Goal: Task Accomplishment & Management: Manage account settings

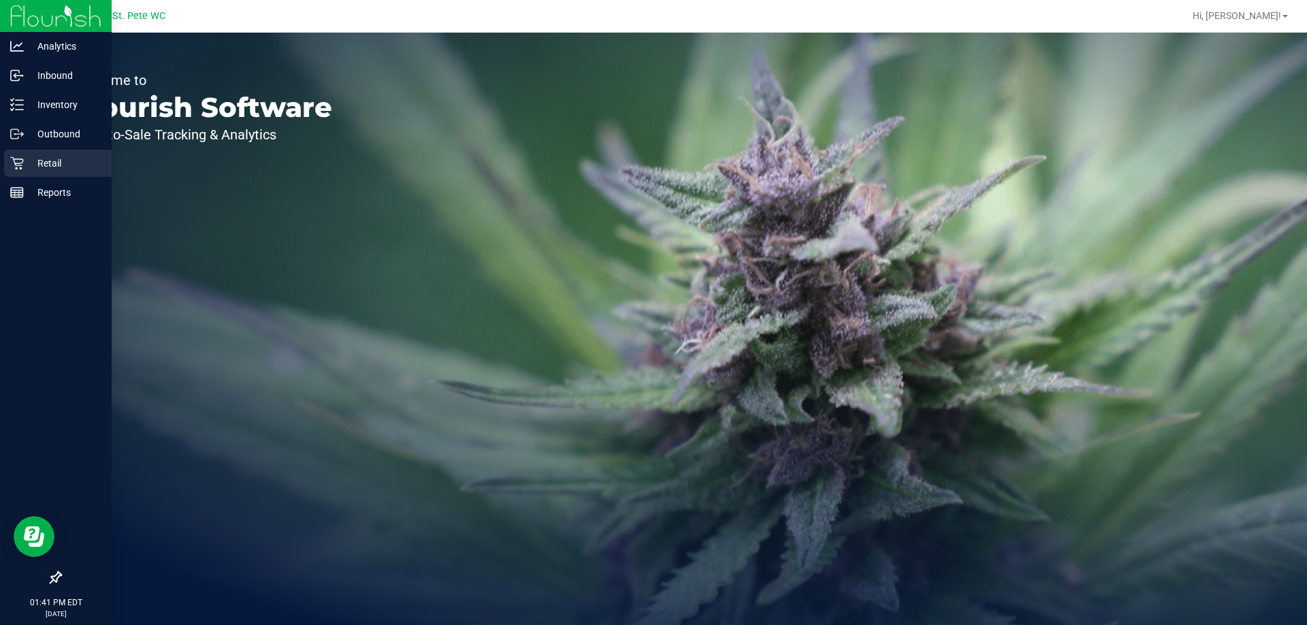
click at [47, 164] on p "Retail" at bounding box center [65, 163] width 82 height 16
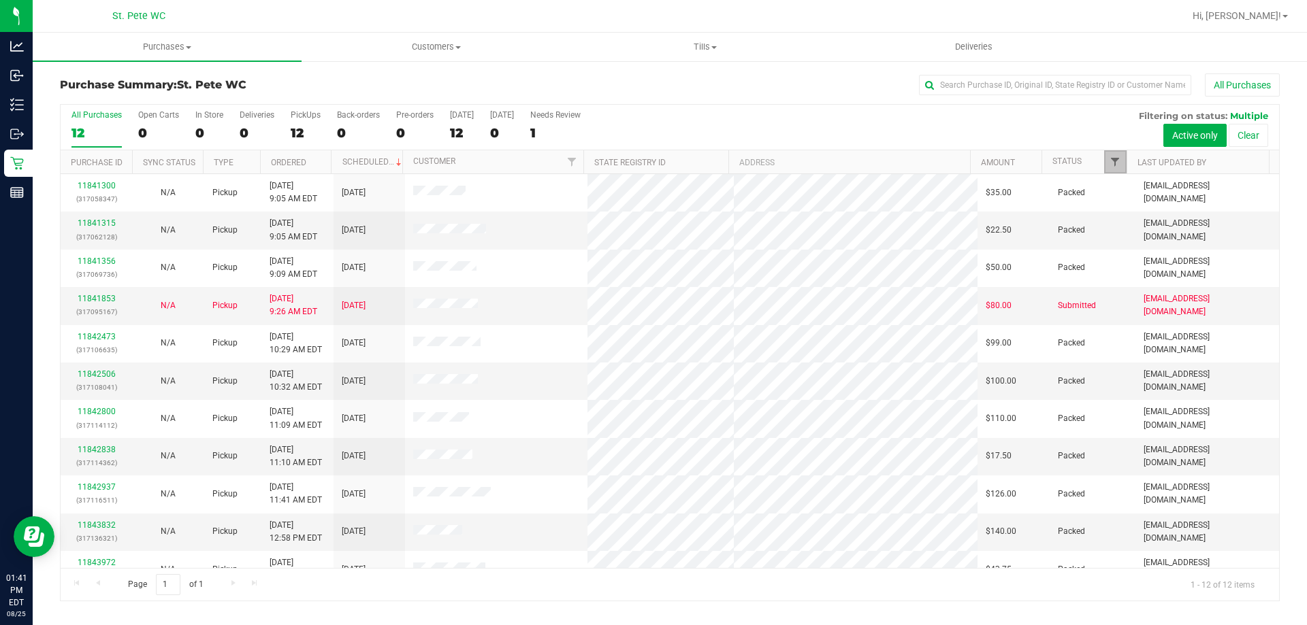
click at [1117, 164] on span "Filter" at bounding box center [1114, 162] width 11 height 11
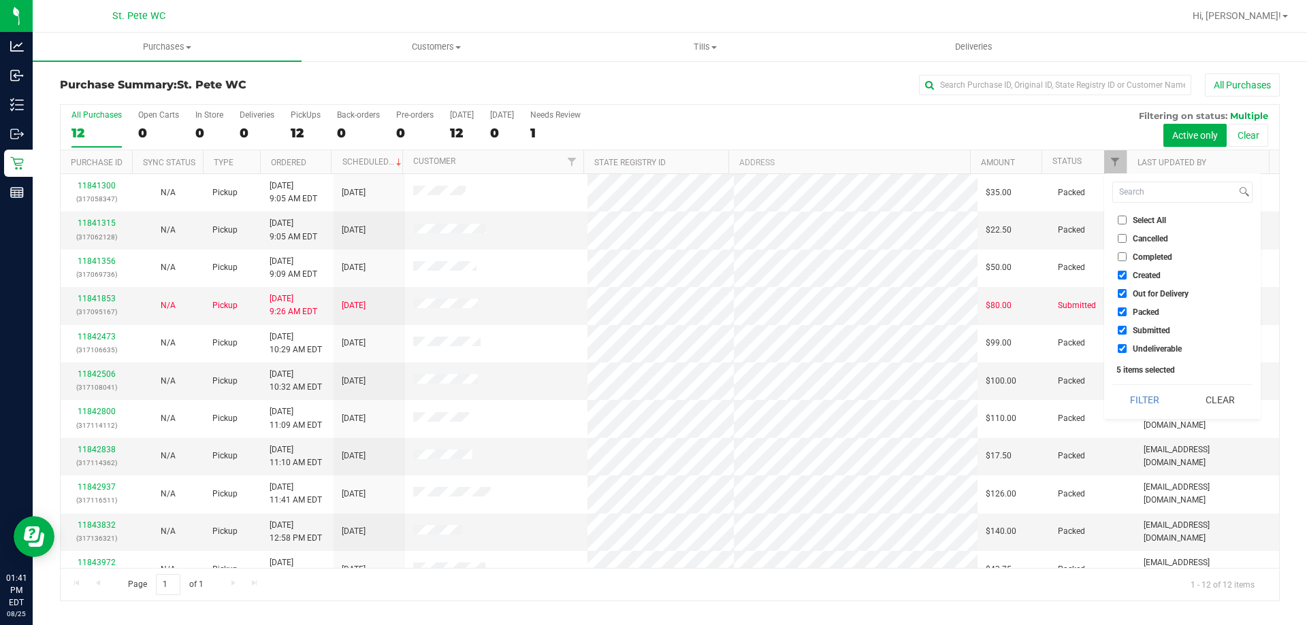
drag, startPoint x: 1138, startPoint y: 271, endPoint x: 1140, endPoint y: 279, distance: 8.4
click at [1139, 272] on span "Created" at bounding box center [1146, 276] width 28 height 8
click at [1126, 271] on input "Created" at bounding box center [1122, 275] width 9 height 9
checkbox input "false"
click at [1143, 292] on span "Out for Delivery" at bounding box center [1160, 294] width 56 height 8
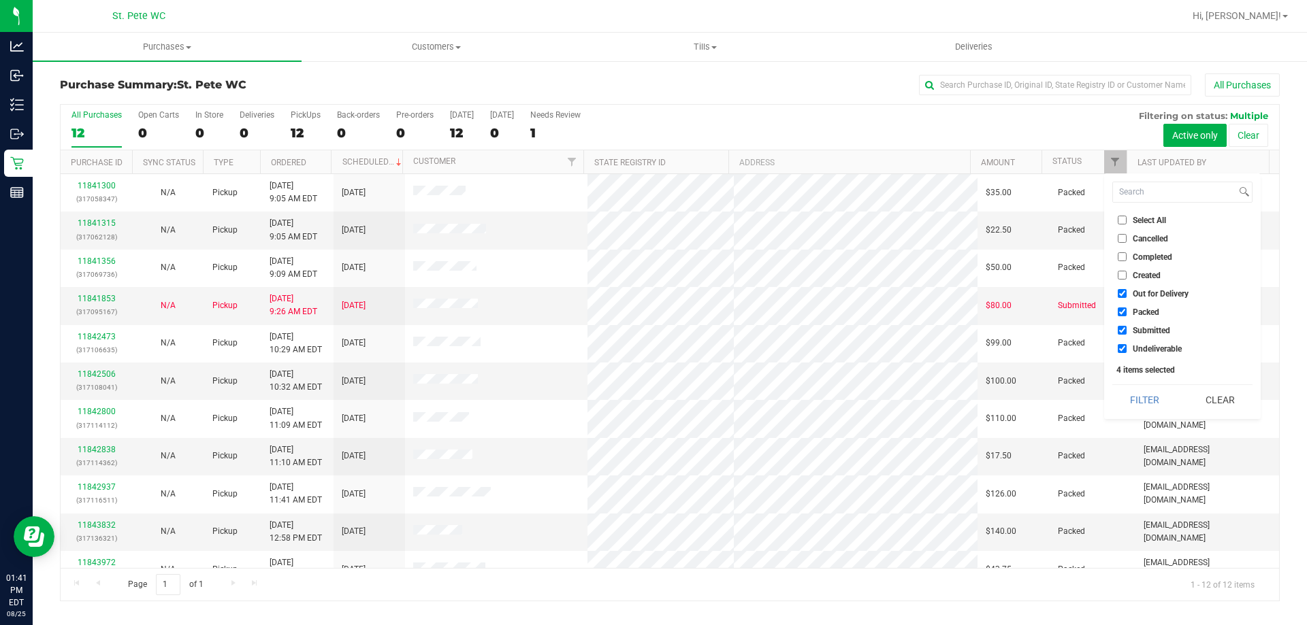
click at [1126, 292] on input "Out for Delivery" at bounding box center [1122, 293] width 9 height 9
checkbox input "false"
click at [1143, 306] on li "Packed" at bounding box center [1182, 312] width 140 height 14
click at [1143, 309] on span "Packed" at bounding box center [1145, 312] width 27 height 8
click at [1126, 309] on input "Packed" at bounding box center [1122, 312] width 9 height 9
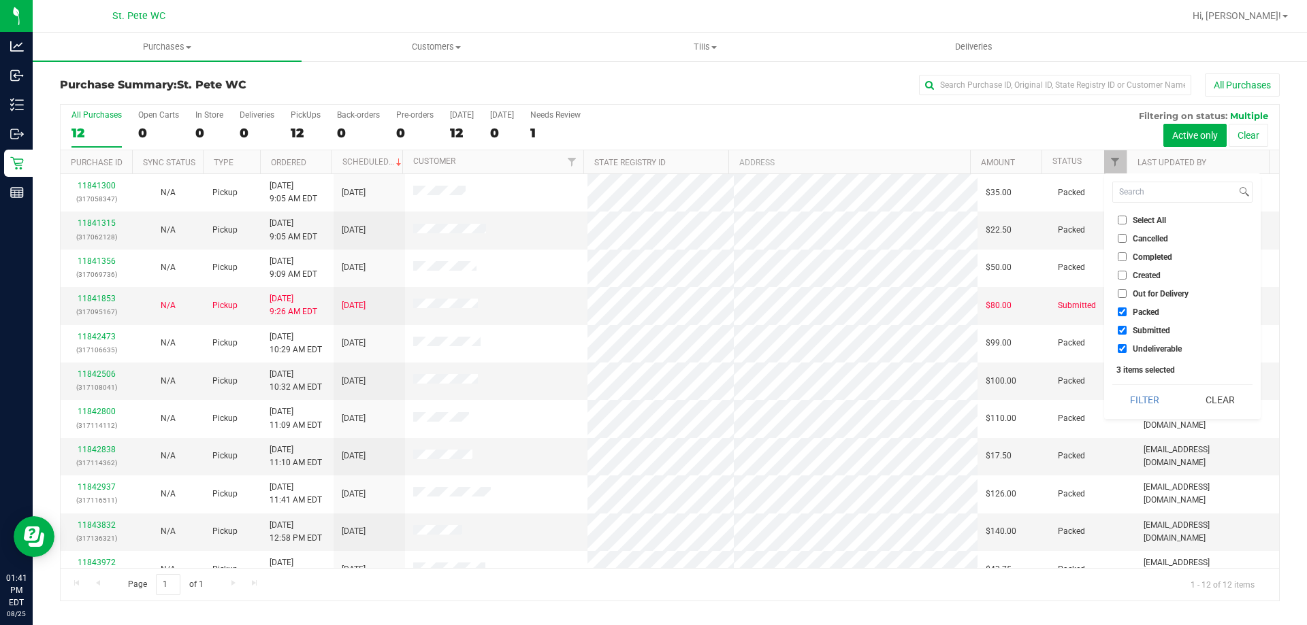
checkbox input "false"
click at [1156, 353] on span "Undeliverable" at bounding box center [1156, 349] width 49 height 8
click at [1126, 353] on input "Undeliverable" at bounding box center [1122, 348] width 9 height 9
checkbox input "false"
click at [1150, 395] on button "Filter" at bounding box center [1144, 400] width 65 height 30
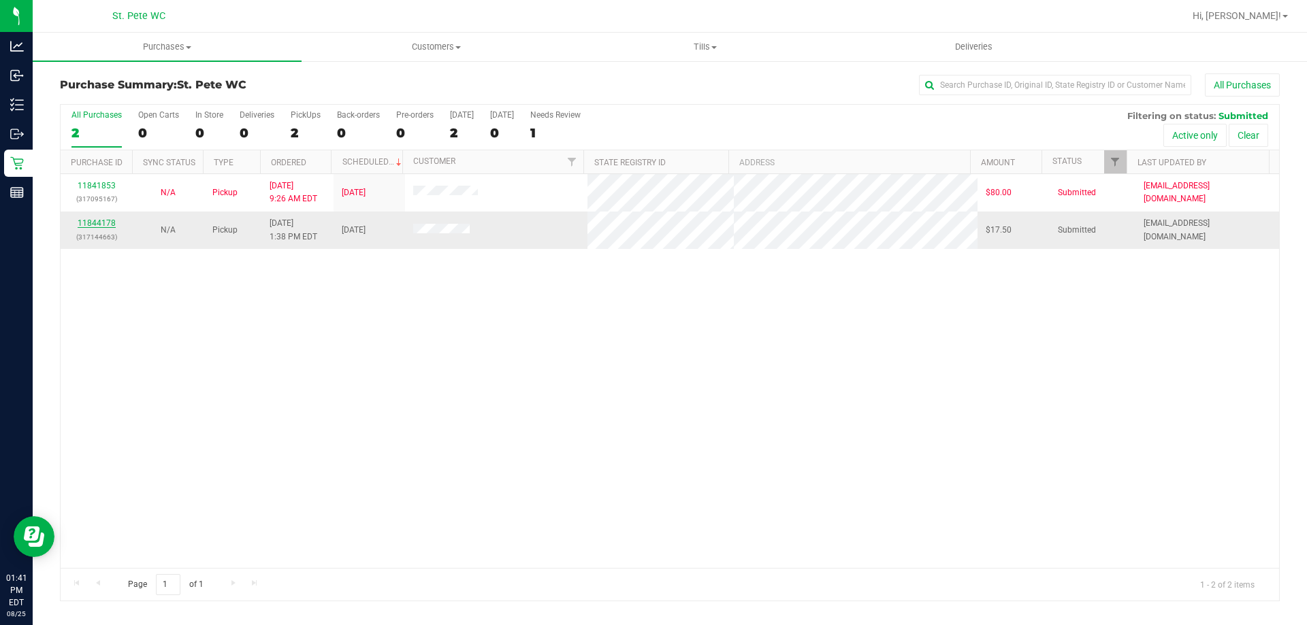
click at [104, 223] on link "11844178" at bounding box center [97, 223] width 38 height 10
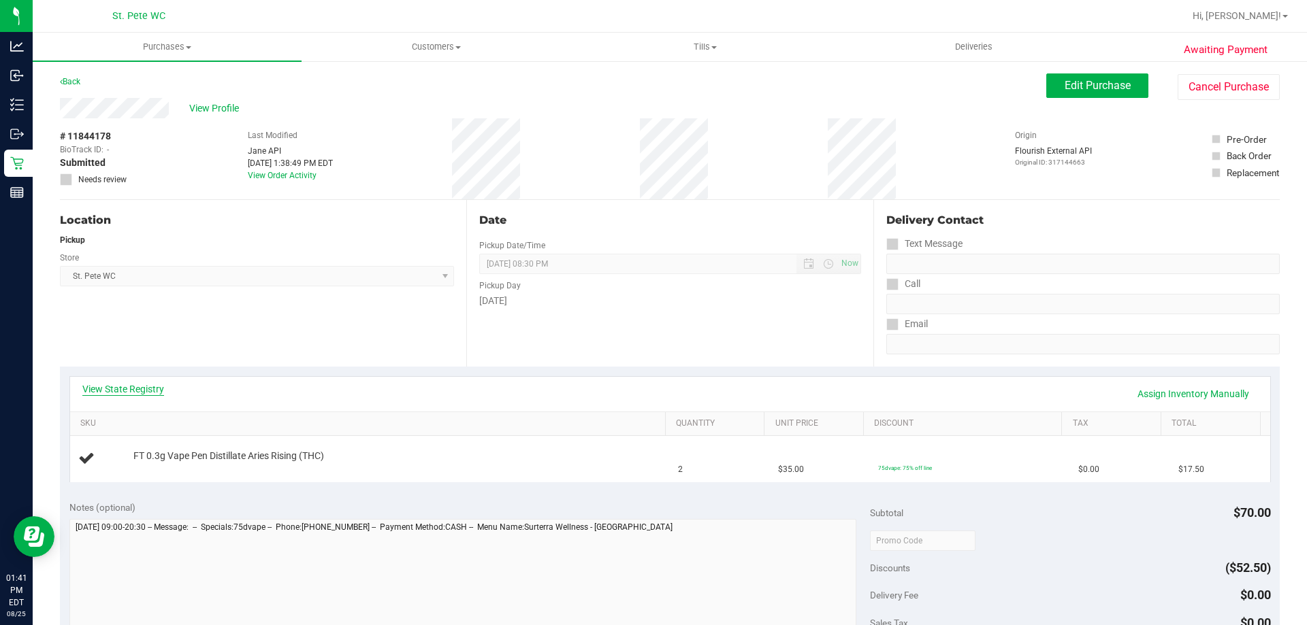
click at [153, 394] on link "View State Registry" at bounding box center [123, 389] width 82 height 14
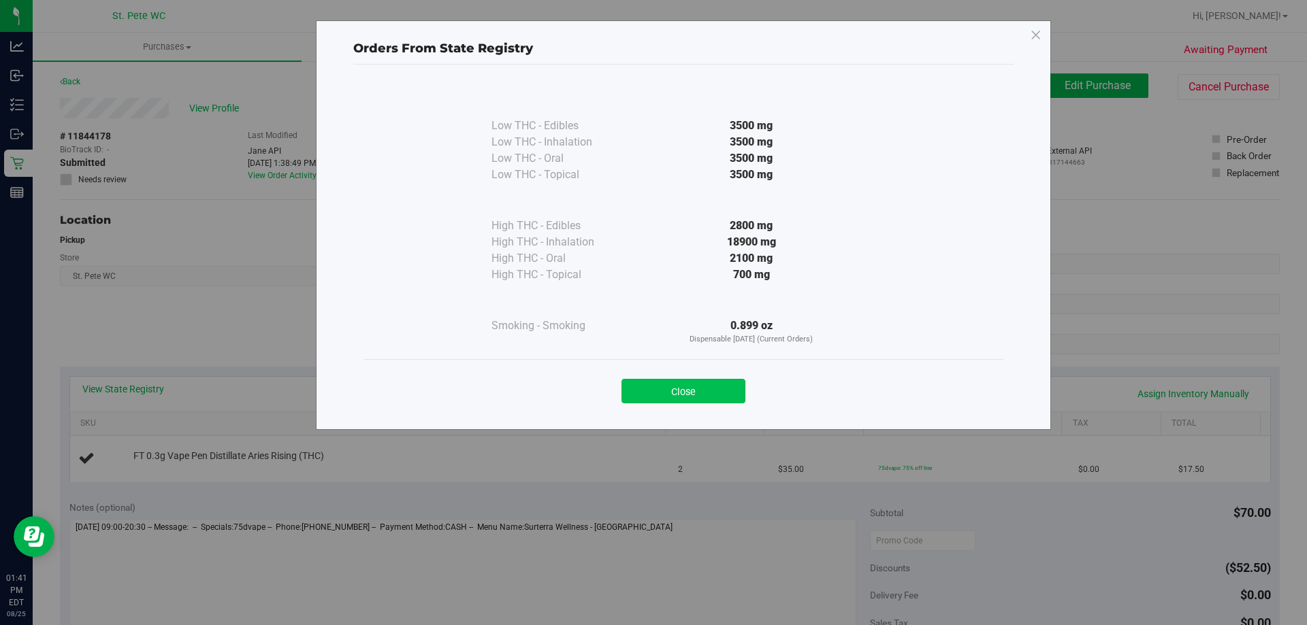
click at [721, 389] on button "Close" at bounding box center [683, 391] width 124 height 25
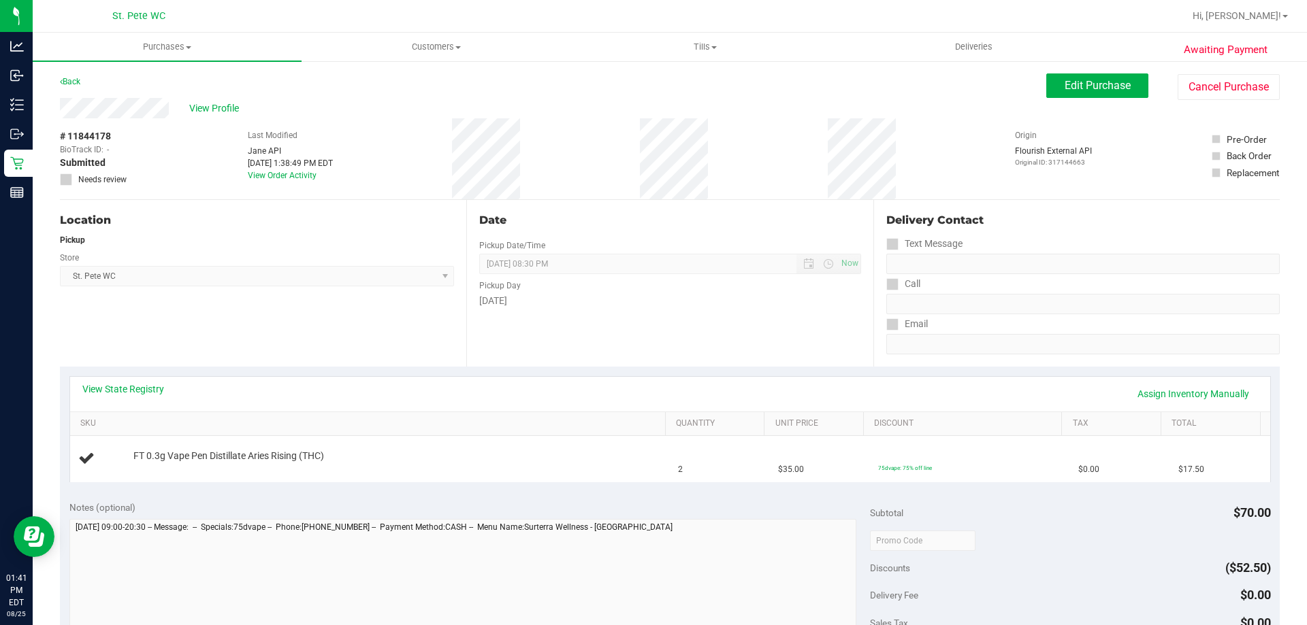
click at [721, 389] on div "View State Registry Assign Inventory Manually" at bounding box center [669, 393] width 1175 height 23
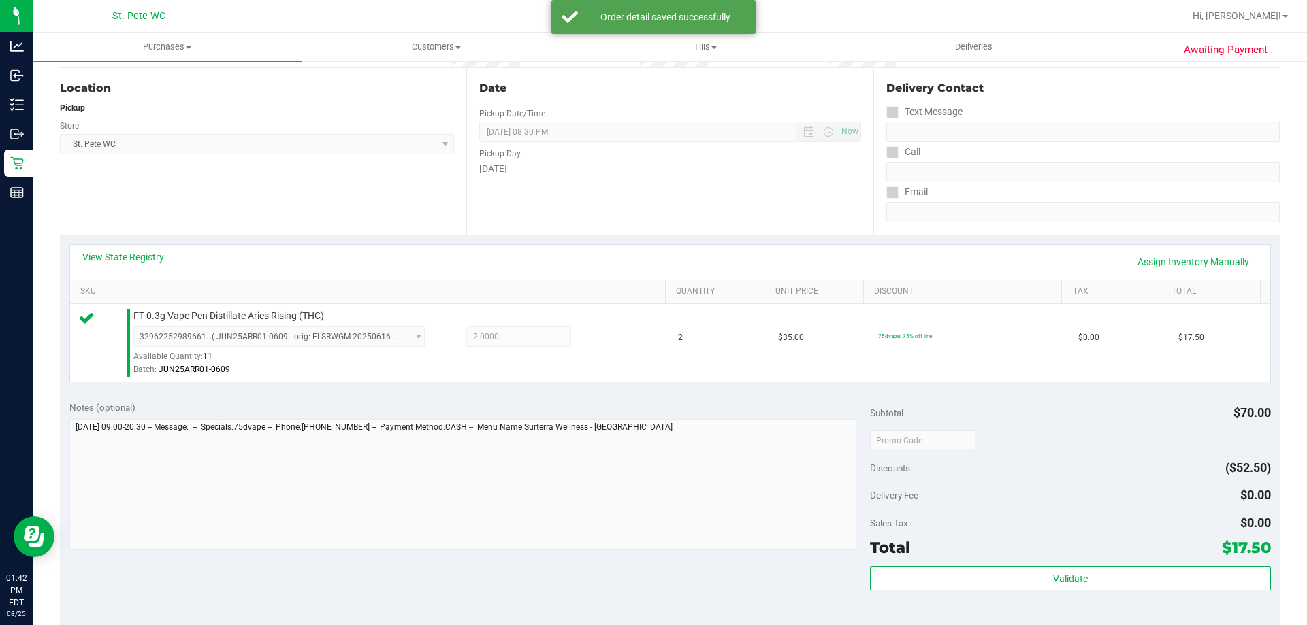
scroll to position [272, 0]
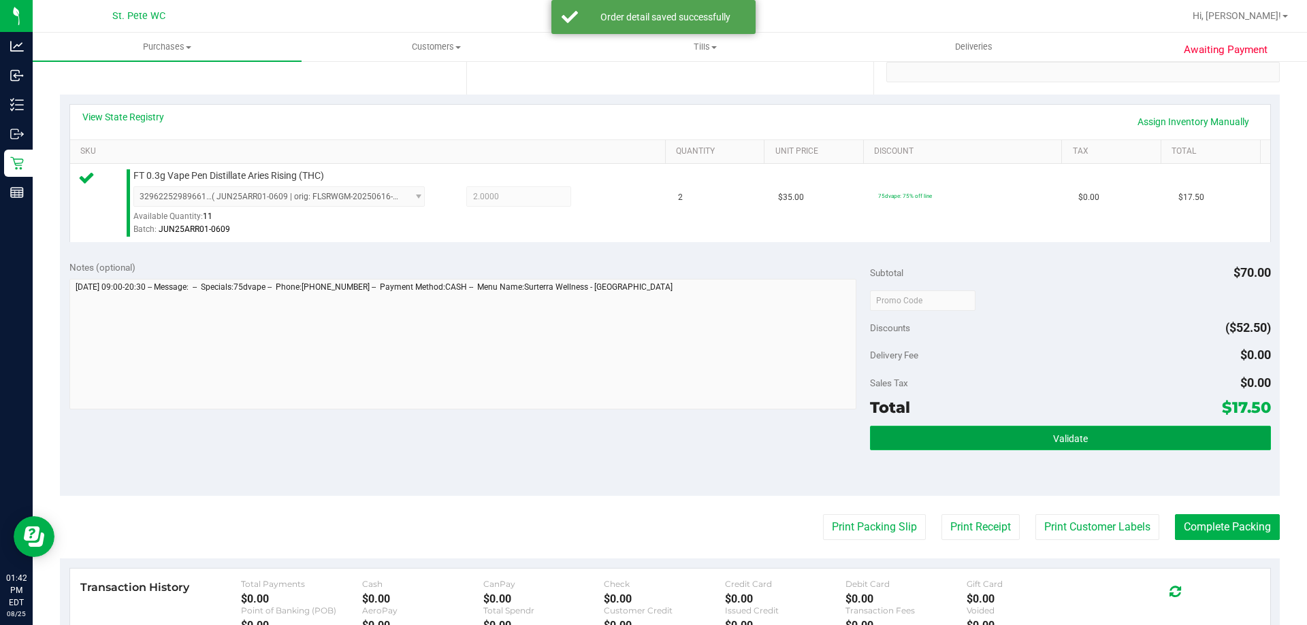
click at [1184, 450] on button "Validate" at bounding box center [1070, 438] width 400 height 25
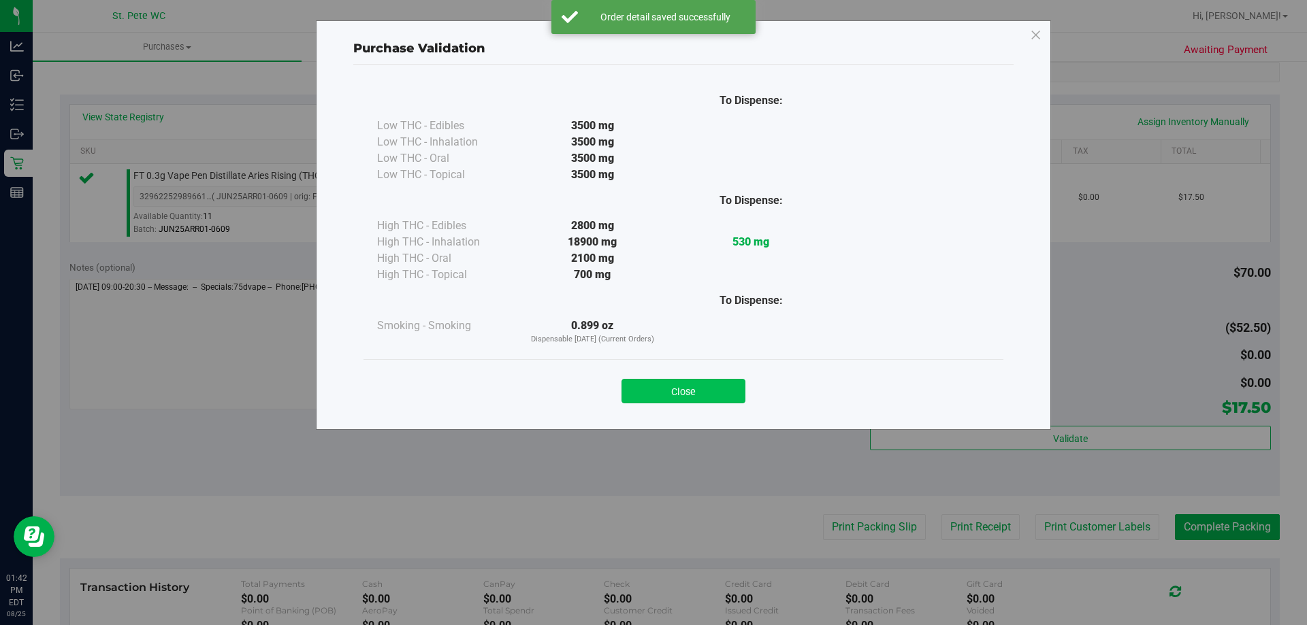
click at [690, 397] on button "Close" at bounding box center [683, 391] width 124 height 25
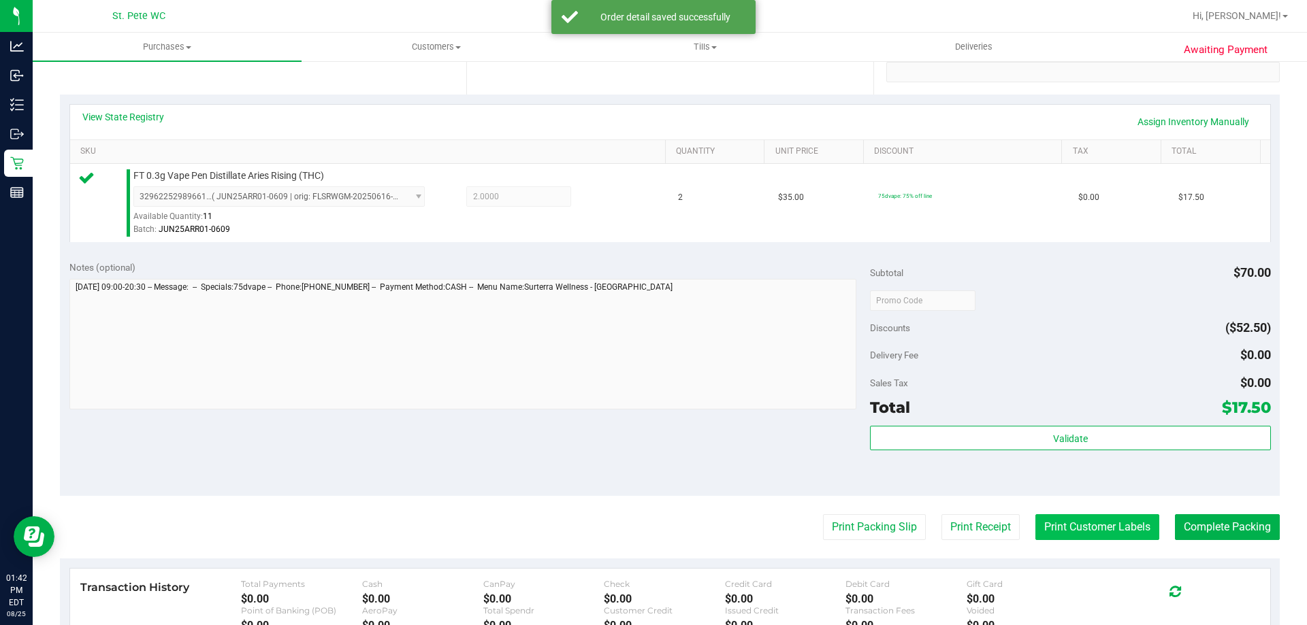
click at [1061, 527] on button "Print Customer Labels" at bounding box center [1097, 528] width 124 height 26
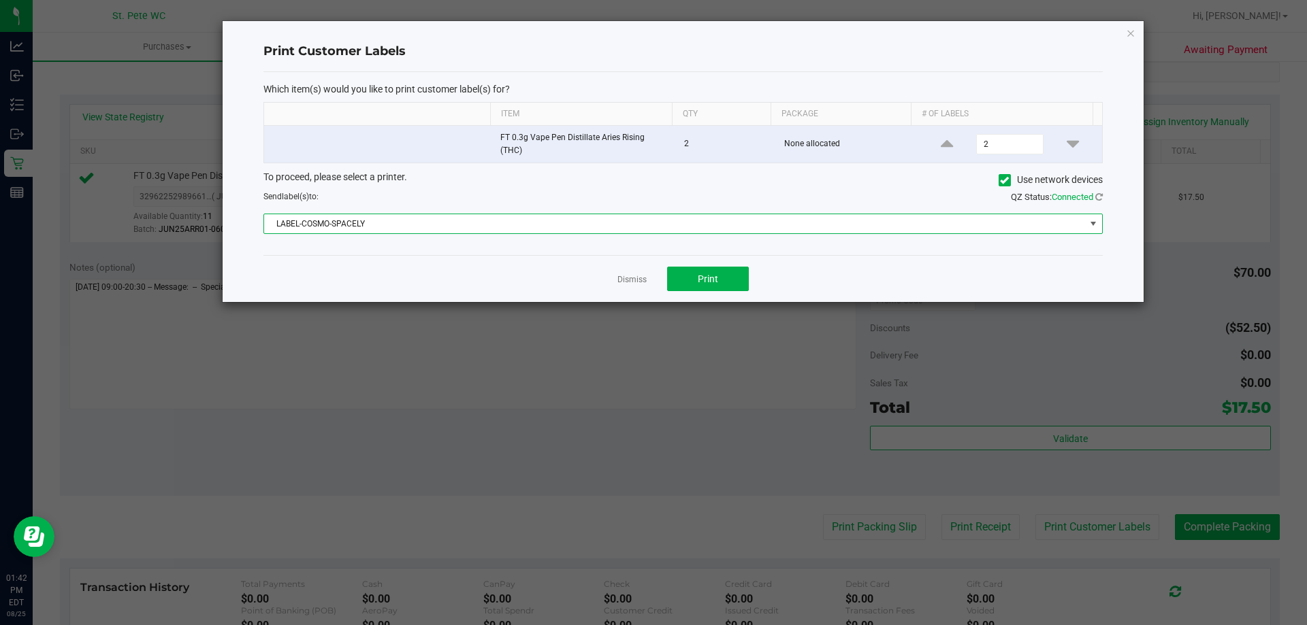
click at [700, 230] on span "LABEL-COSMO-SPACELY" at bounding box center [674, 223] width 821 height 19
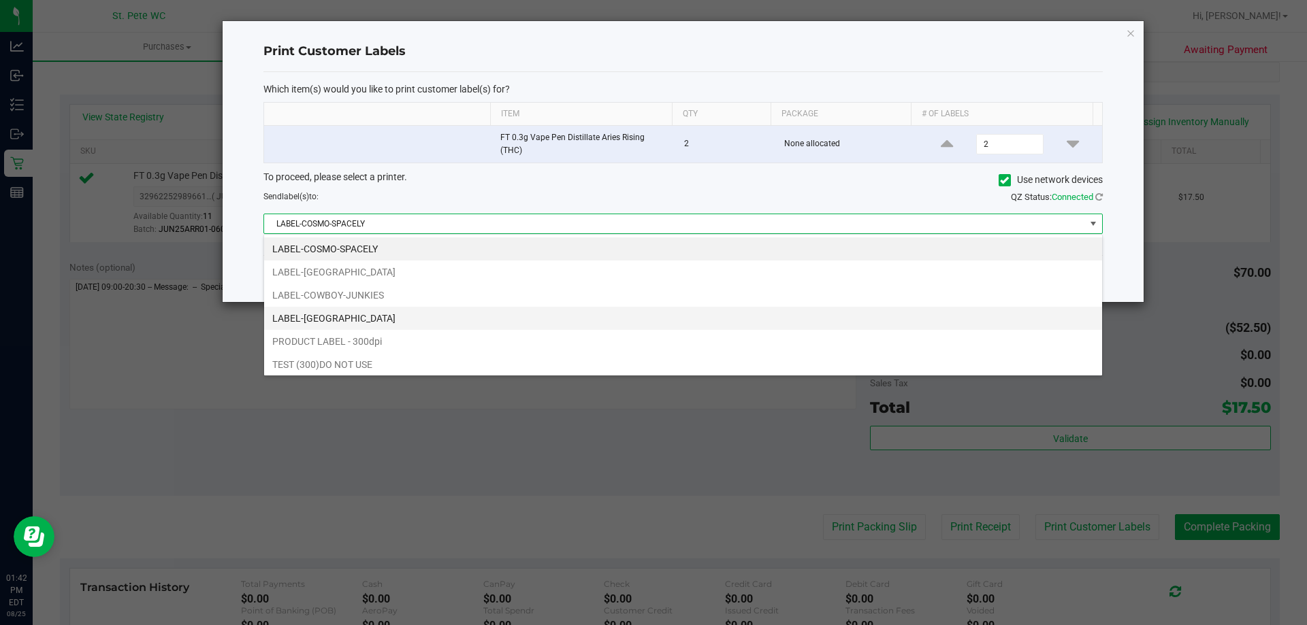
scroll to position [20, 838]
click at [637, 322] on li "LABEL-CROATIA" at bounding box center [683, 318] width 838 height 23
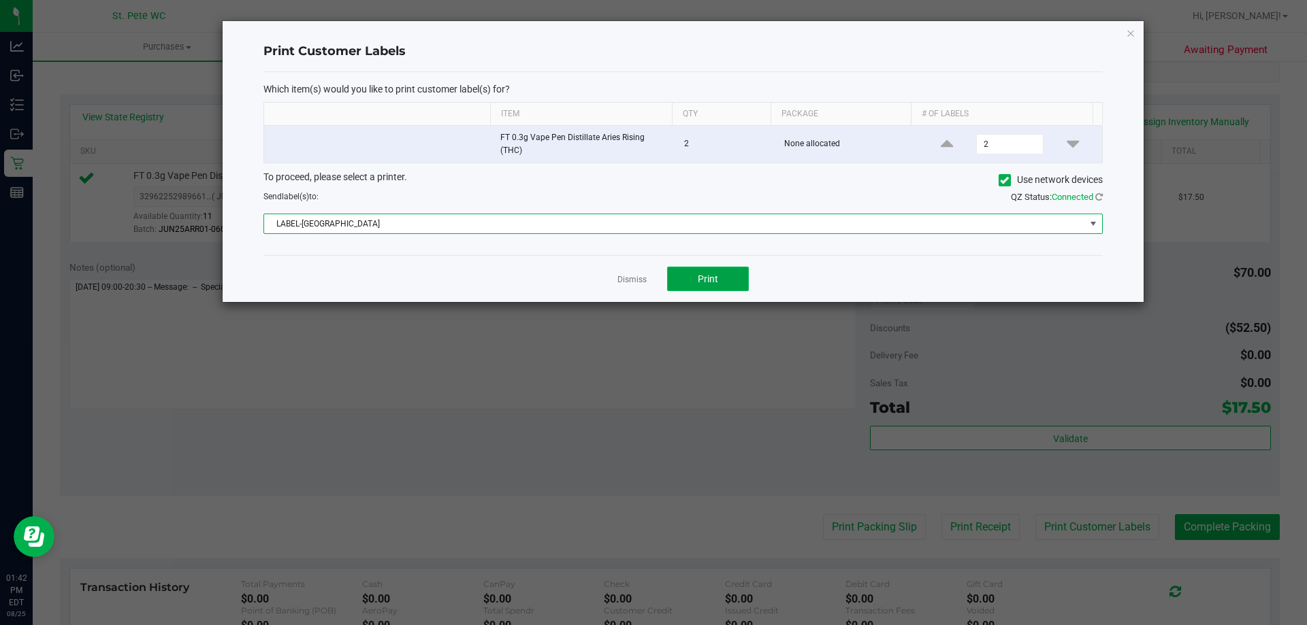
click at [731, 272] on button "Print" at bounding box center [708, 279] width 82 height 25
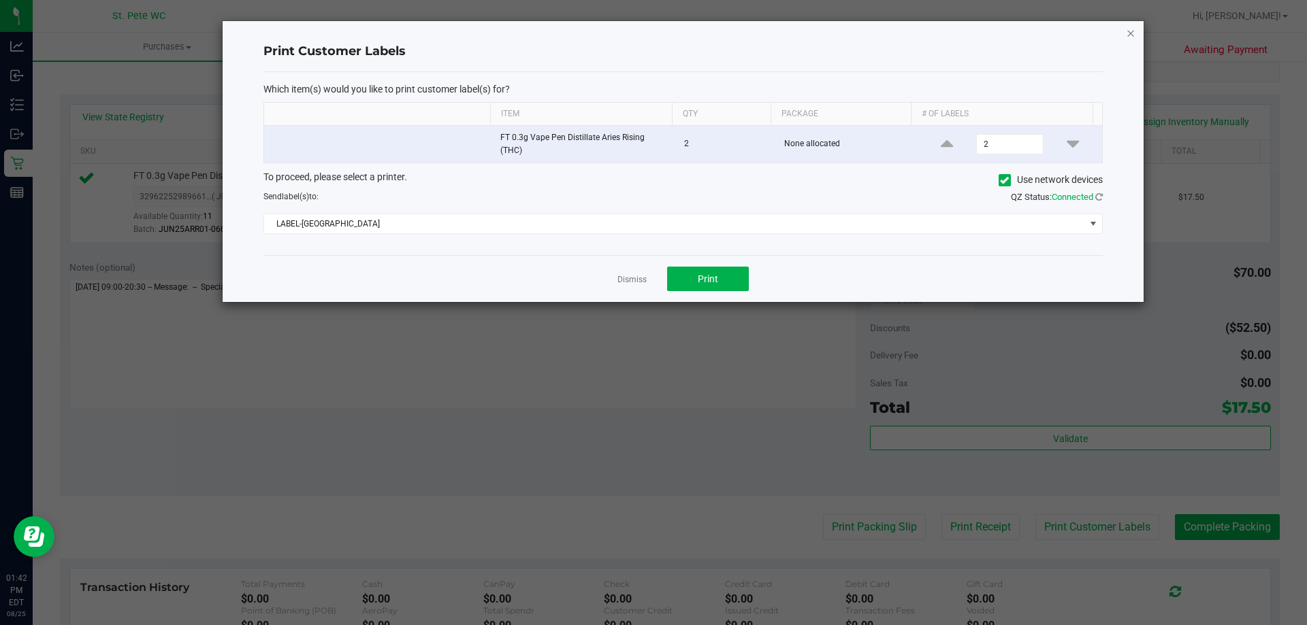
click at [1126, 39] on icon "button" at bounding box center [1131, 33] width 10 height 16
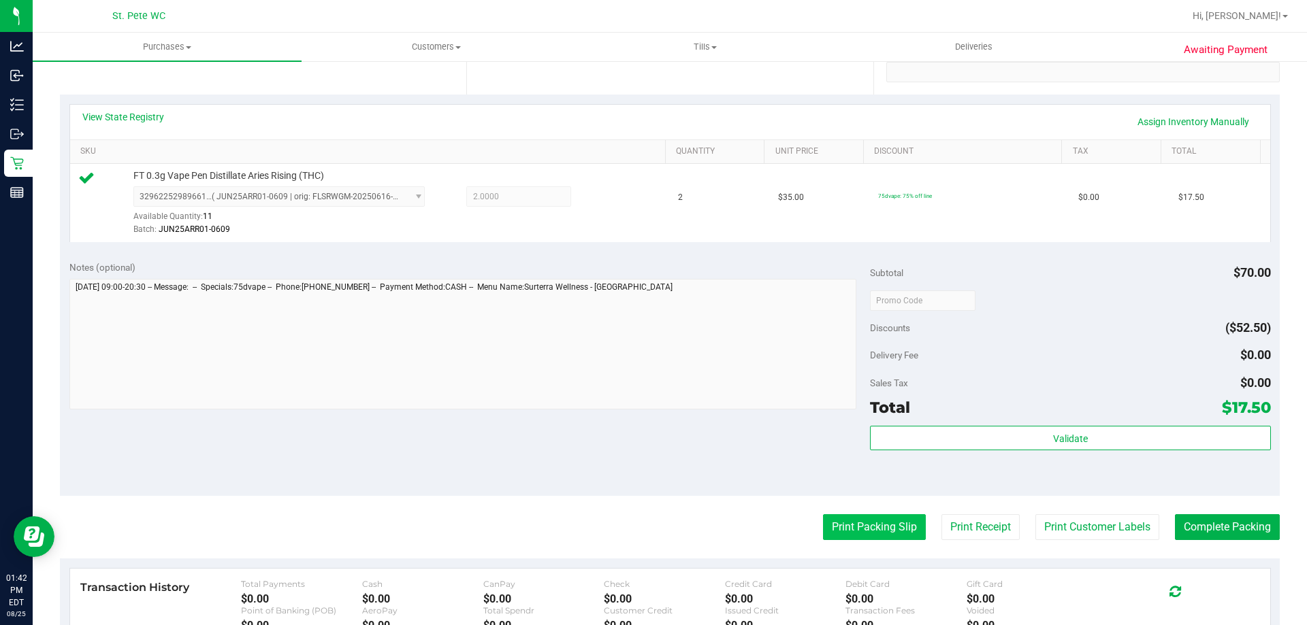
click at [843, 526] on button "Print Packing Slip" at bounding box center [874, 528] width 103 height 26
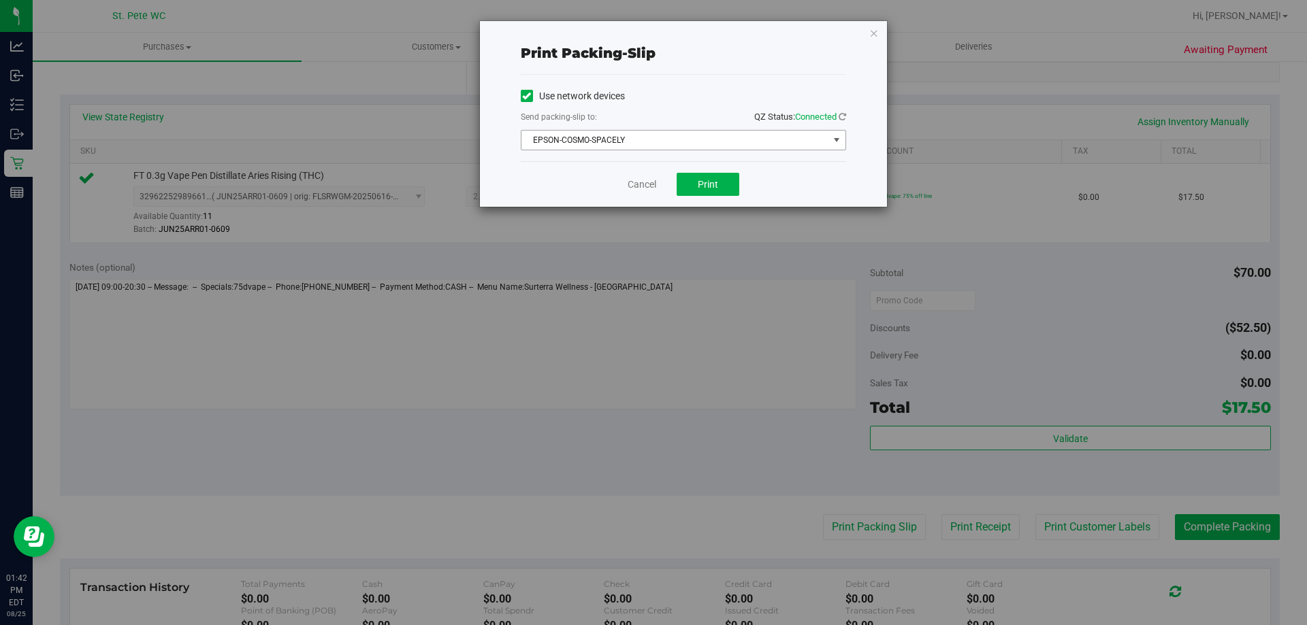
click at [683, 133] on span "EPSON-COSMO-SPACELY" at bounding box center [674, 140] width 307 height 19
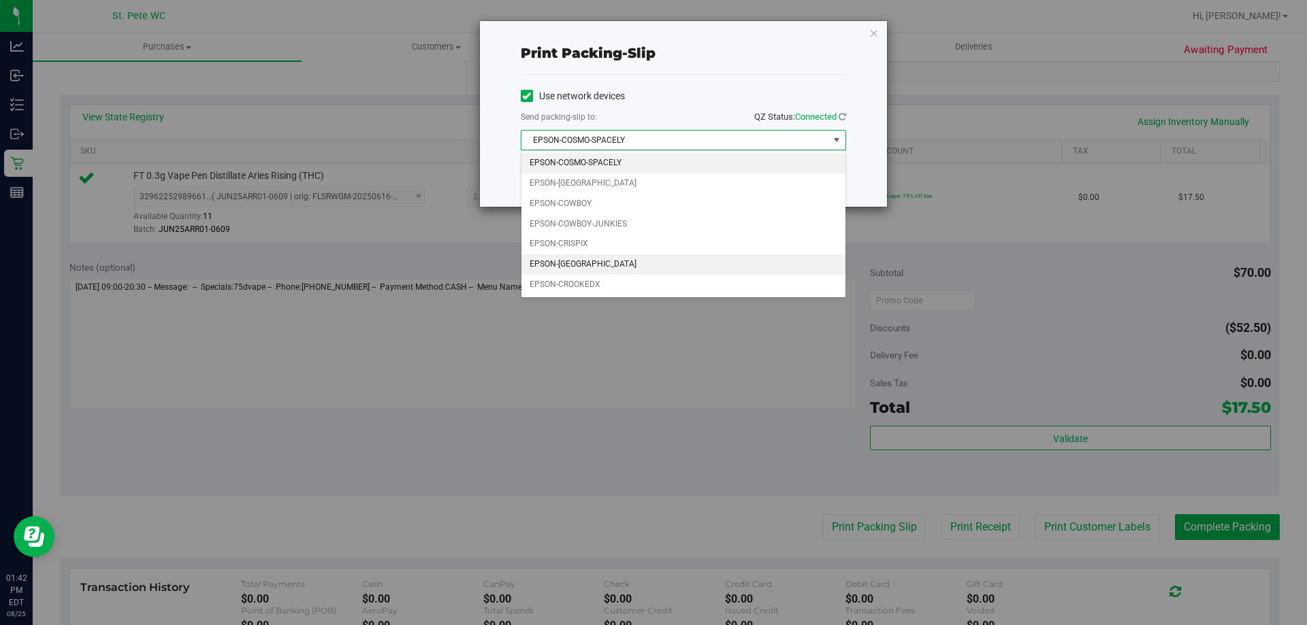
click at [665, 259] on li "EPSON-CROATIA" at bounding box center [683, 265] width 324 height 20
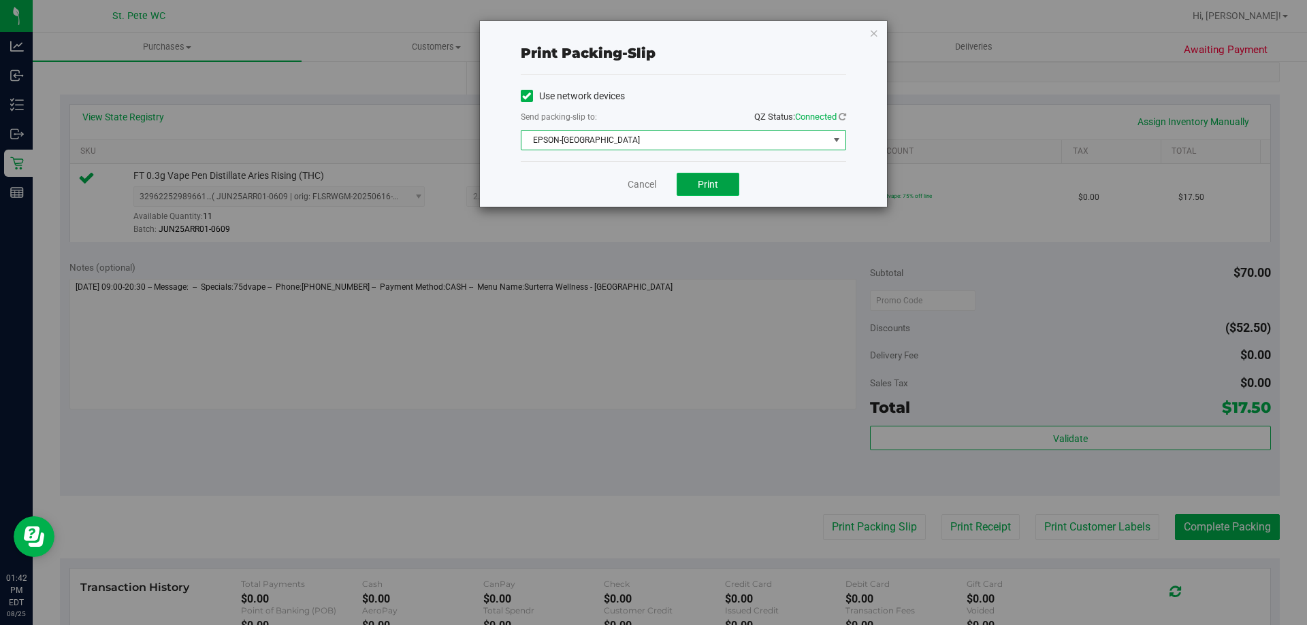
click at [699, 191] on button "Print" at bounding box center [707, 184] width 63 height 23
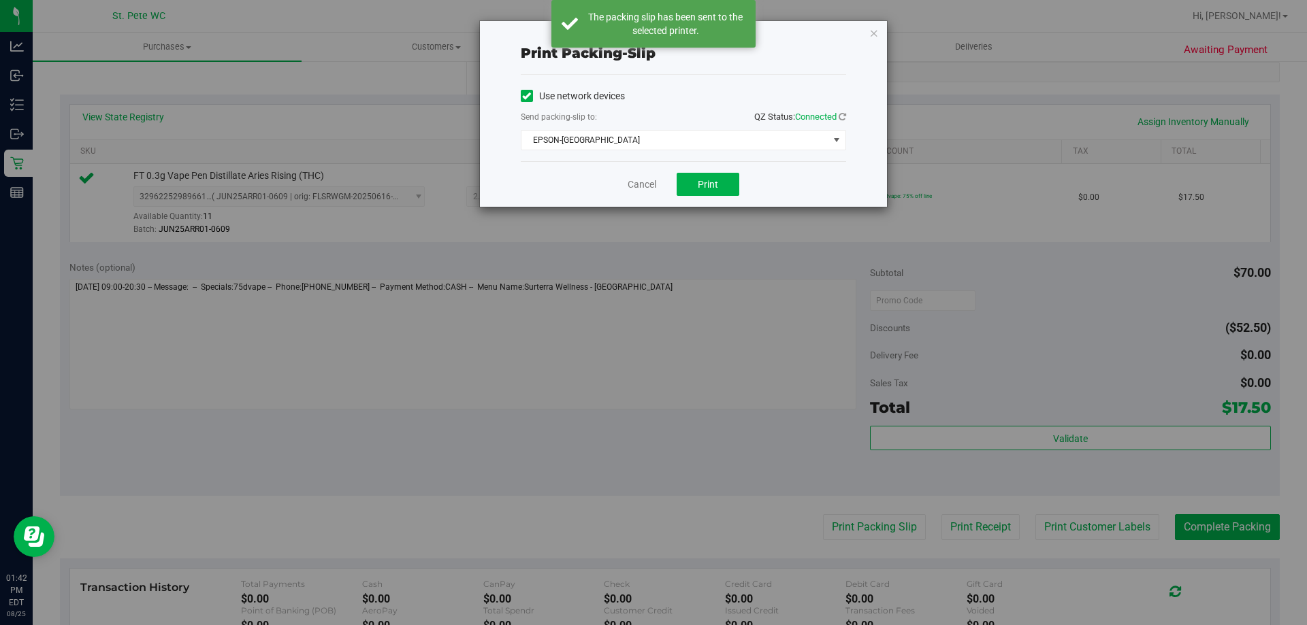
click at [887, 31] on div "Print packing-slip Use network devices Send packing-slip to: QZ Status: Connect…" at bounding box center [683, 113] width 408 height 187
click at [877, 36] on icon "button" at bounding box center [874, 33] width 10 height 16
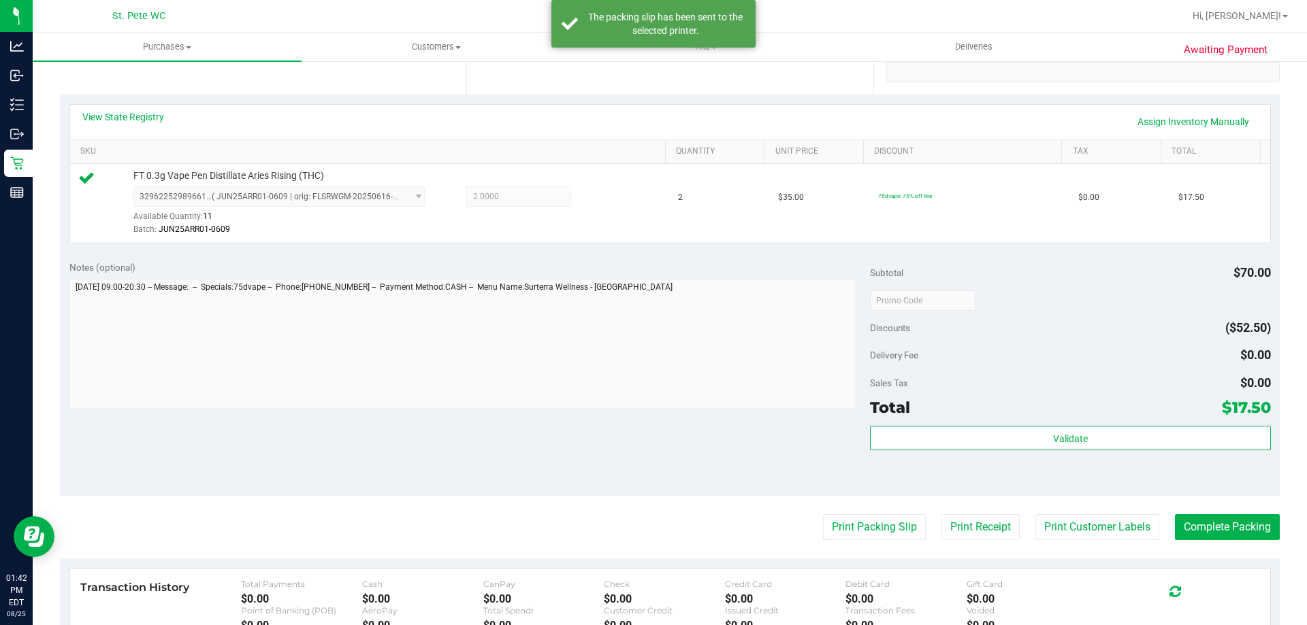
drag, startPoint x: 1022, startPoint y: 412, endPoint x: 1032, endPoint y: 418, distance: 12.2
click at [1025, 414] on div "Total $17.50" at bounding box center [1070, 407] width 400 height 25
click at [1033, 419] on div "Total $17.50" at bounding box center [1070, 407] width 400 height 25
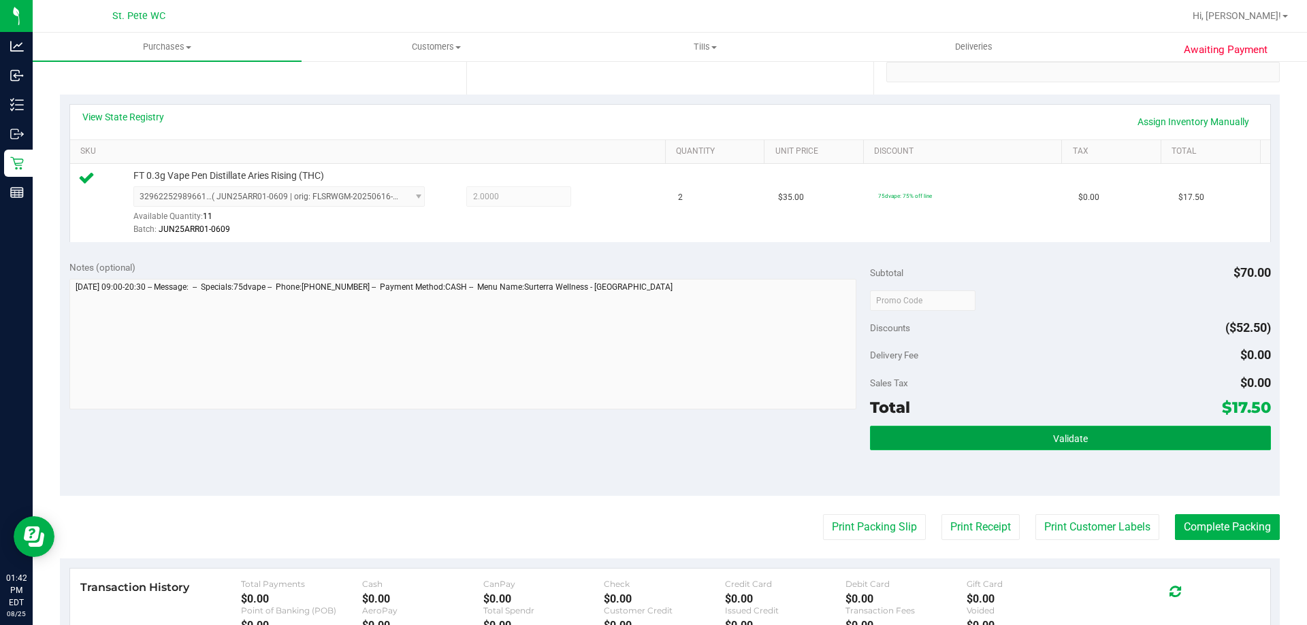
click at [1058, 431] on button "Validate" at bounding box center [1070, 438] width 400 height 25
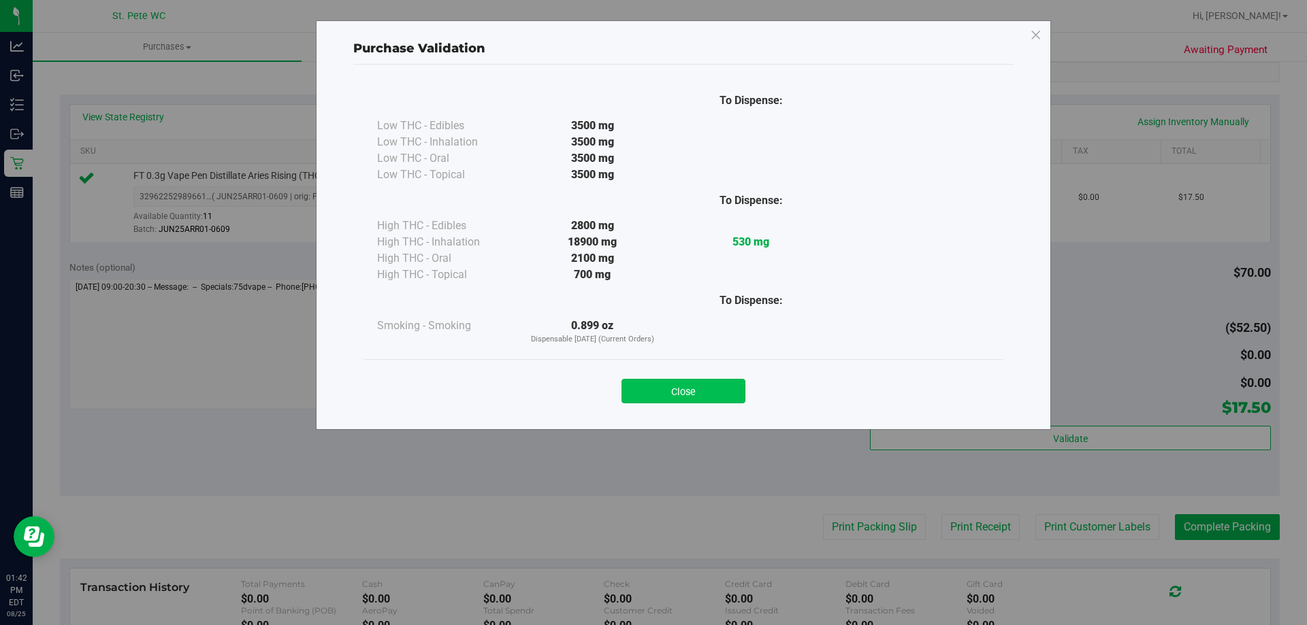
click at [730, 396] on button "Close" at bounding box center [683, 391] width 124 height 25
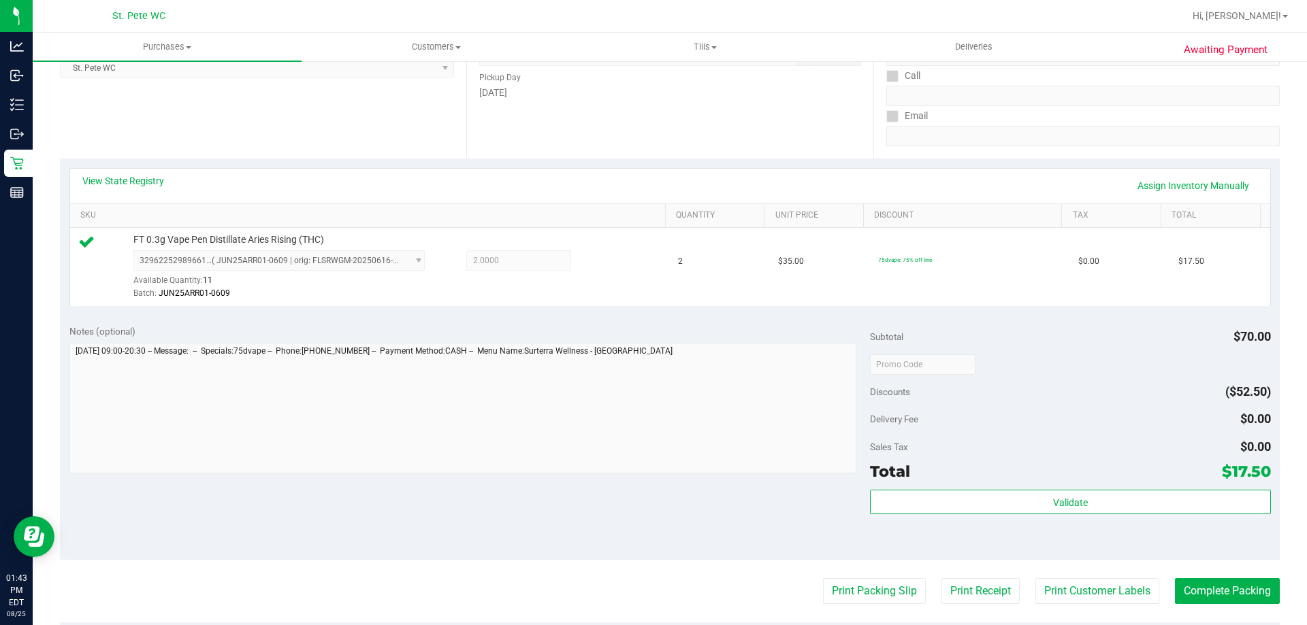
scroll to position [208, 0]
click at [1054, 471] on div "Total $17.50" at bounding box center [1070, 472] width 400 height 25
click at [1012, 476] on div "Total $17.50" at bounding box center [1070, 472] width 400 height 25
click at [904, 527] on div "Validate" at bounding box center [1070, 521] width 400 height 61
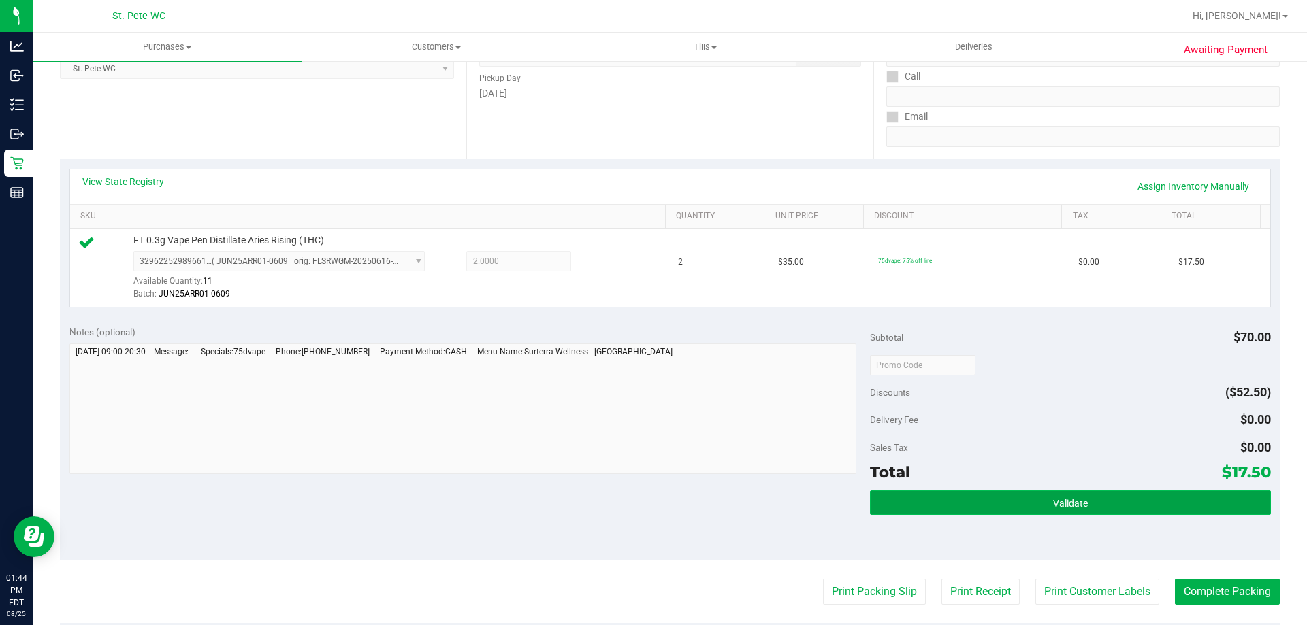
click at [898, 508] on button "Validate" at bounding box center [1070, 503] width 400 height 25
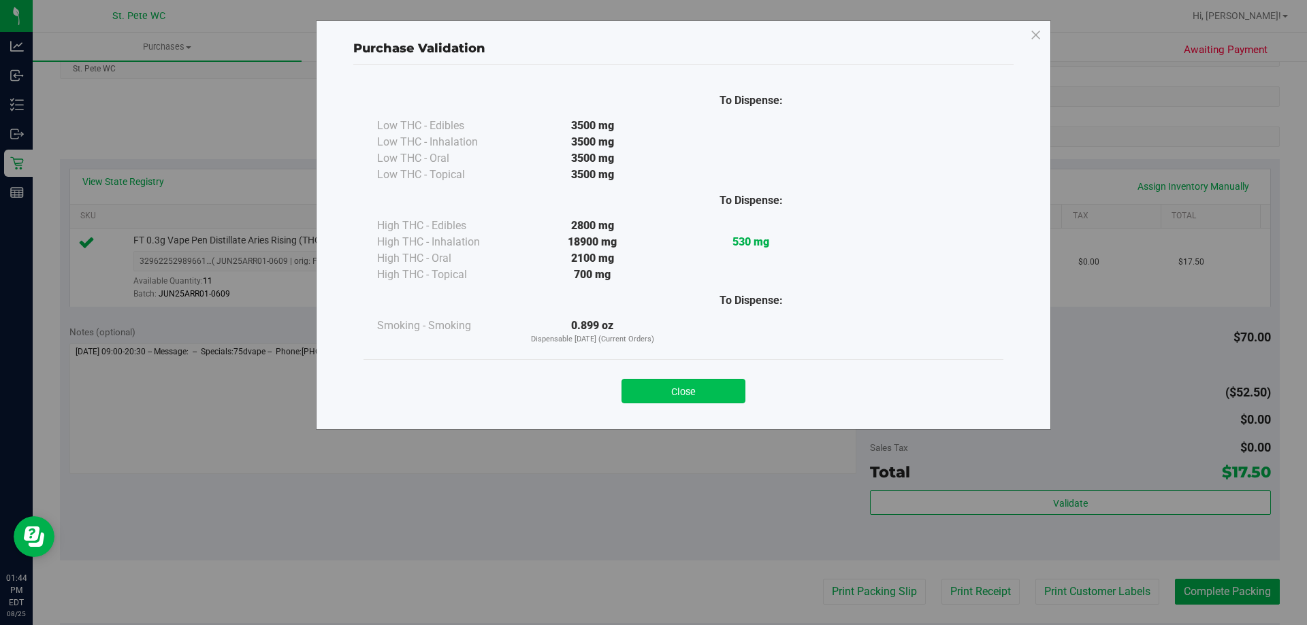
click at [683, 391] on button "Close" at bounding box center [683, 391] width 124 height 25
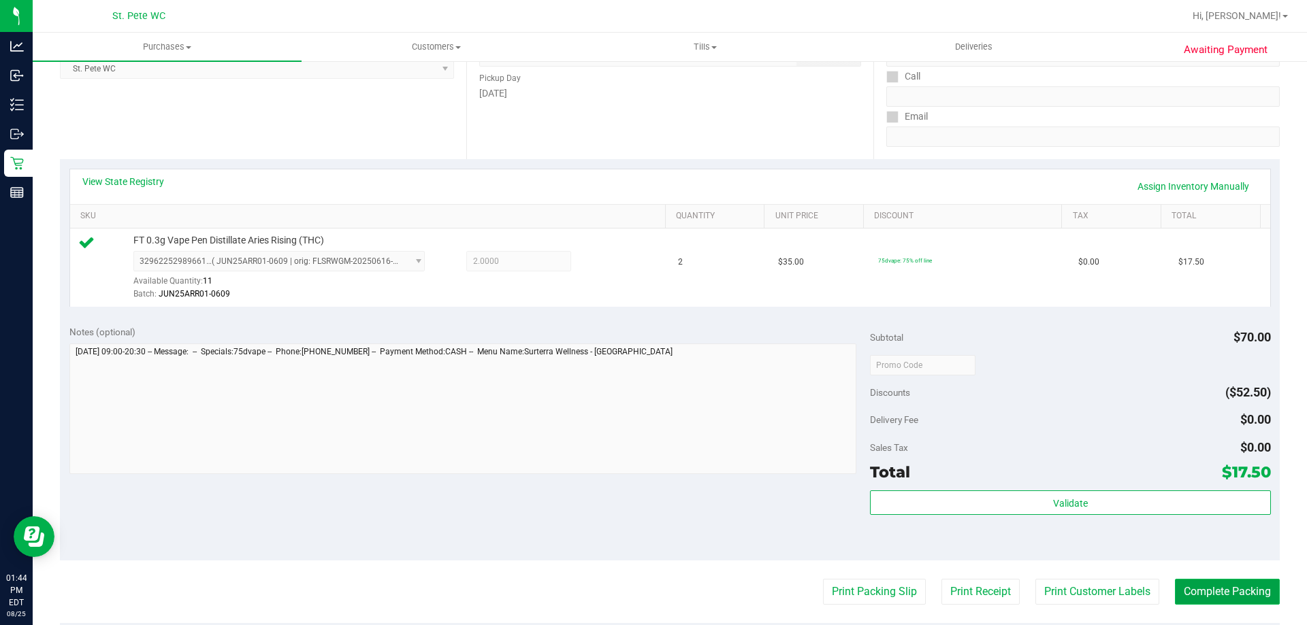
click at [1217, 600] on button "Complete Packing" at bounding box center [1227, 592] width 105 height 26
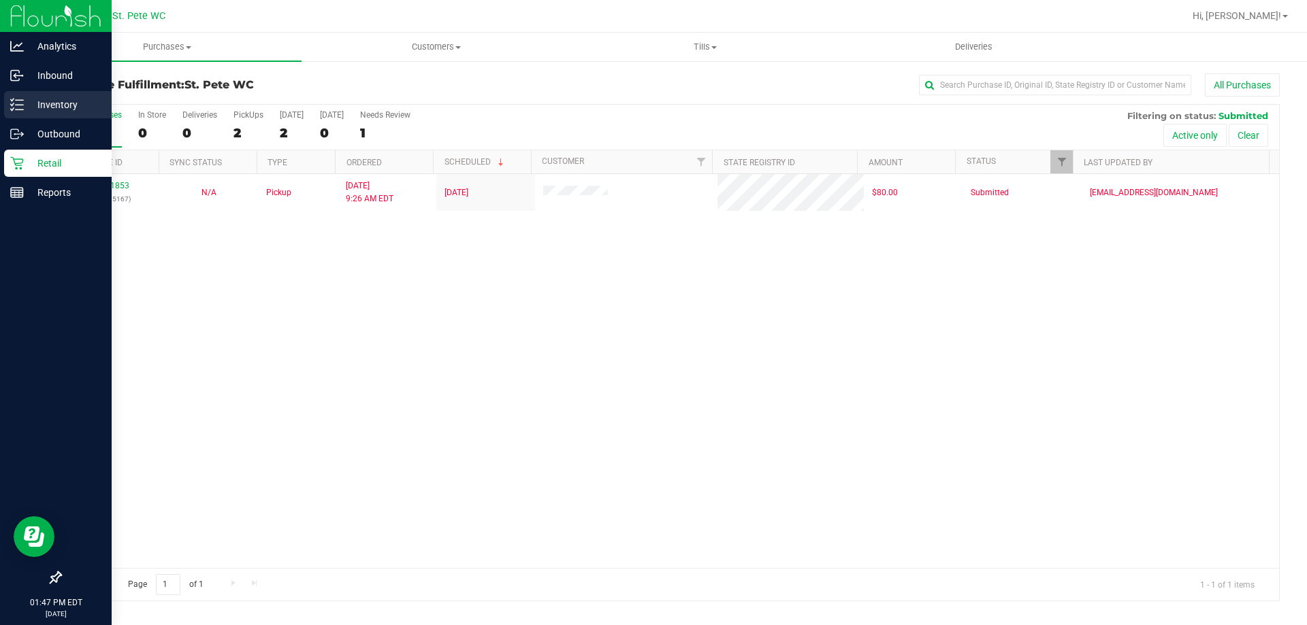
click at [15, 107] on icon at bounding box center [17, 105] width 14 height 14
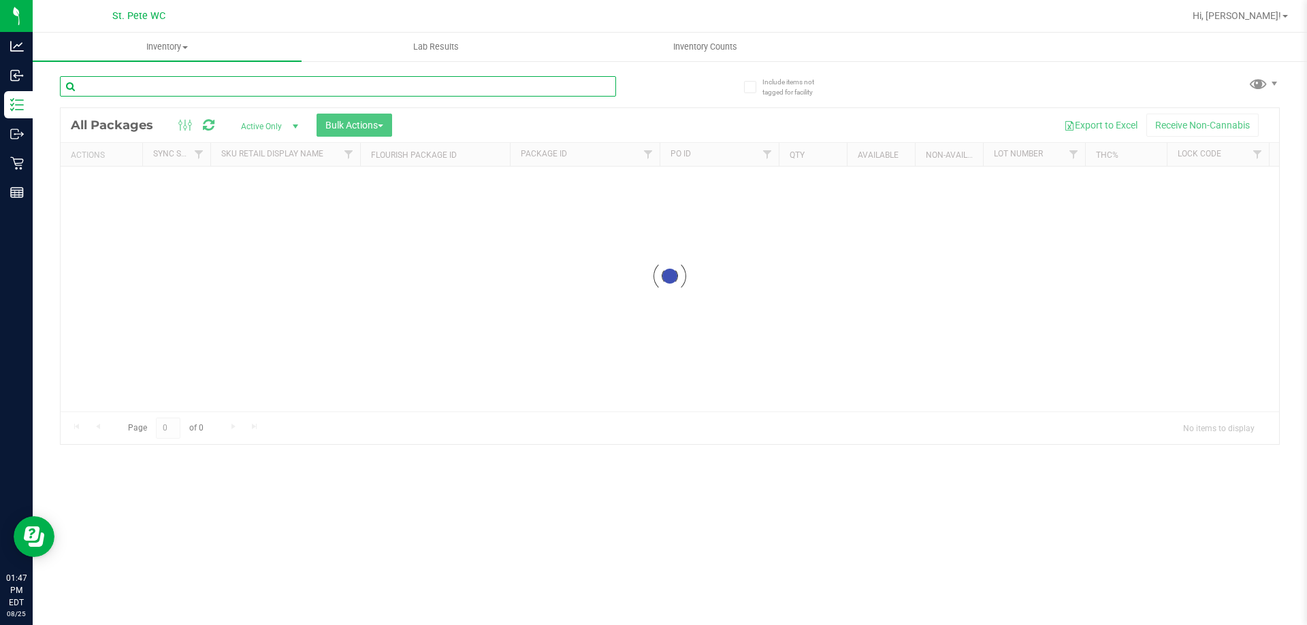
click at [295, 91] on input "text" at bounding box center [338, 86] width 556 height 20
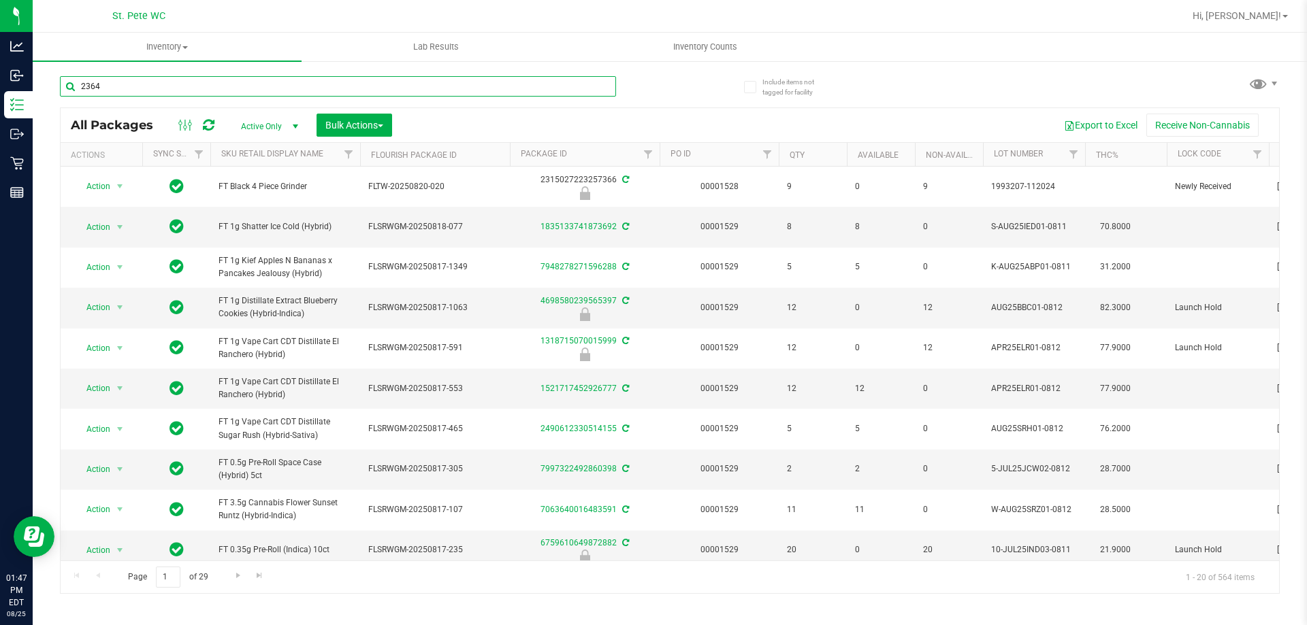
type input "2364"
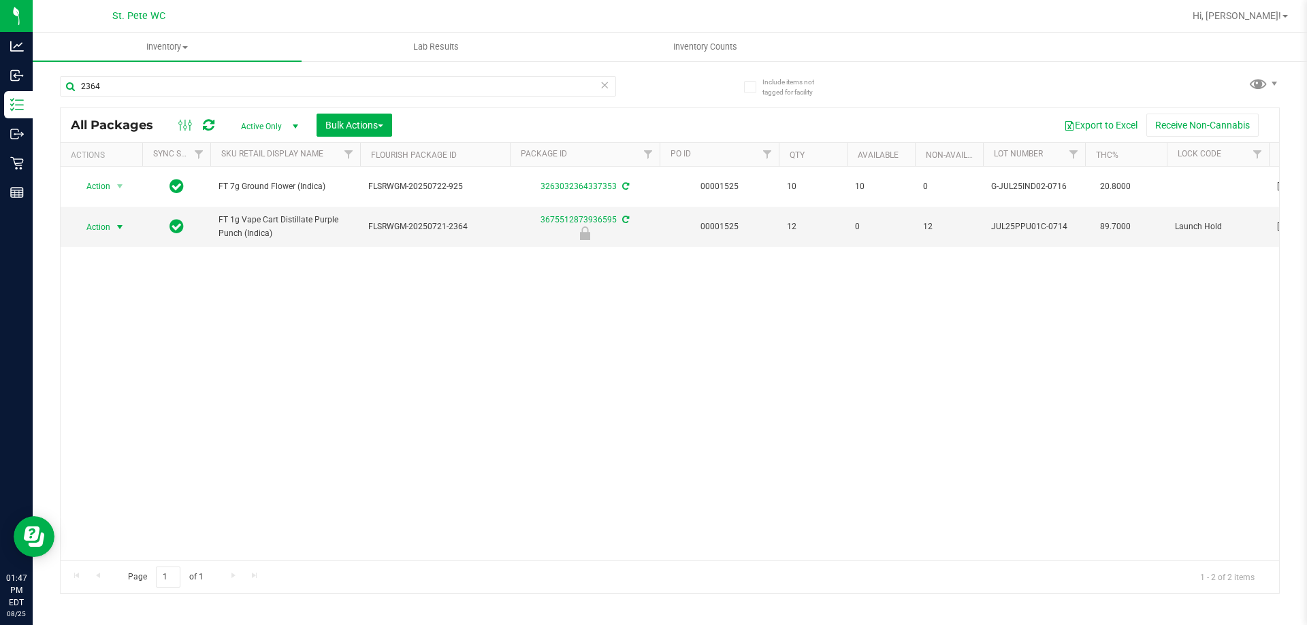
drag, startPoint x: 91, startPoint y: 229, endPoint x: 95, endPoint y: 236, distance: 8.5
click at [92, 228] on span "Action" at bounding box center [92, 227] width 37 height 19
click at [135, 378] on li "Unlock package" at bounding box center [118, 388] width 87 height 20
